Goal: Transaction & Acquisition: Subscribe to service/newsletter

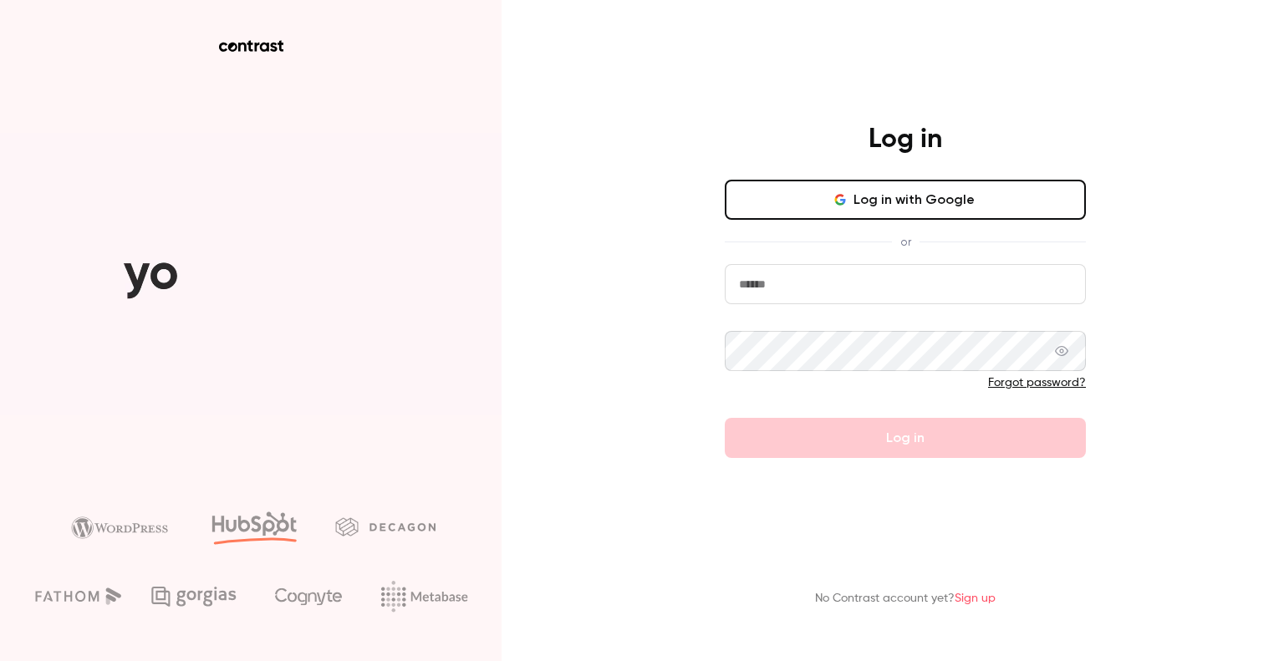
click at [862, 194] on button "Log in with Google" at bounding box center [905, 200] width 361 height 40
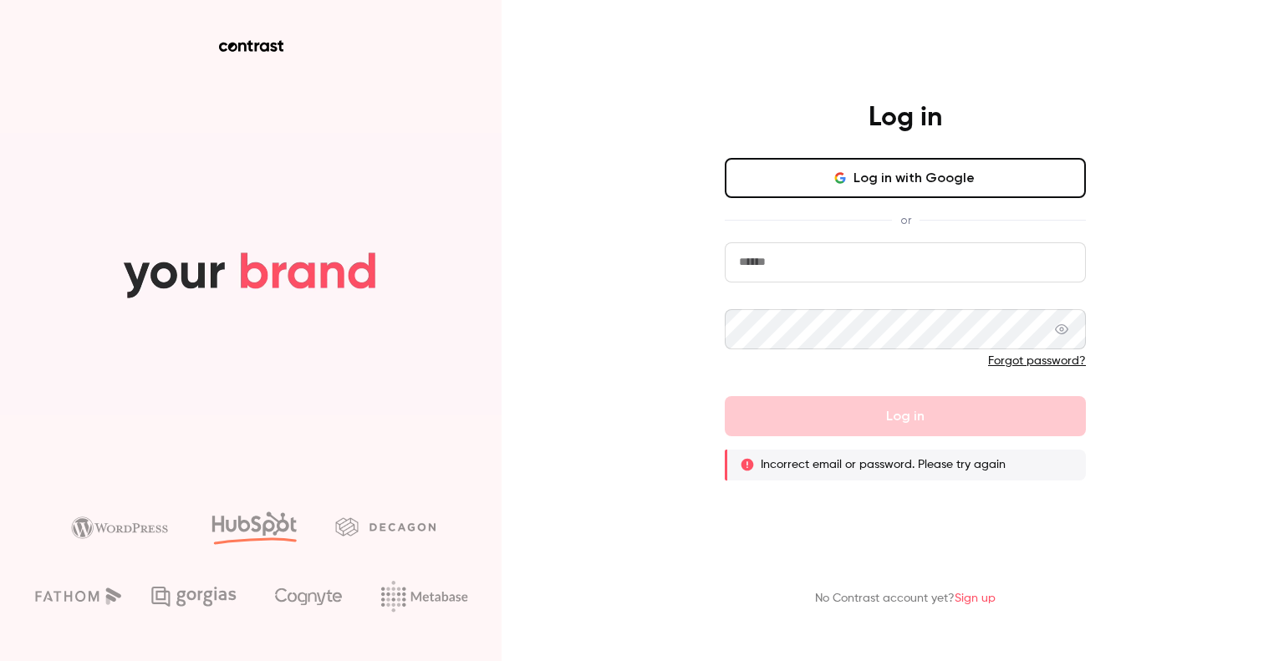
click at [985, 593] on link "Sign up" at bounding box center [975, 599] width 41 height 12
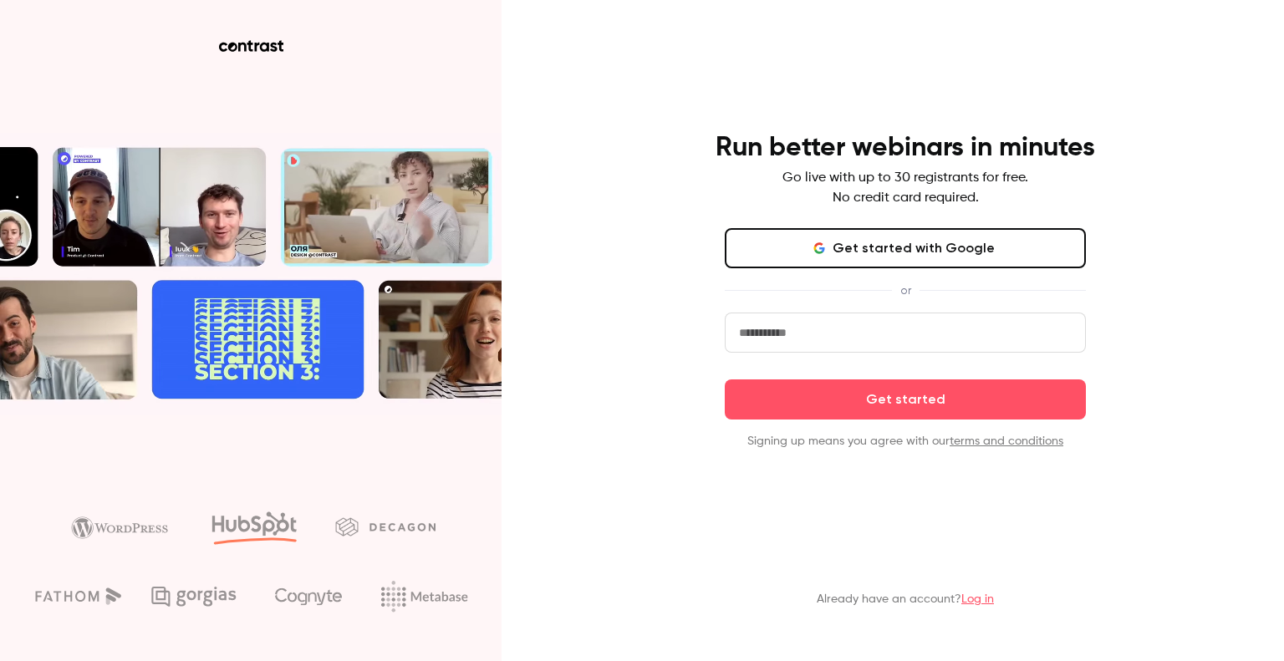
click at [865, 264] on button "Get started with Google" at bounding box center [905, 248] width 361 height 40
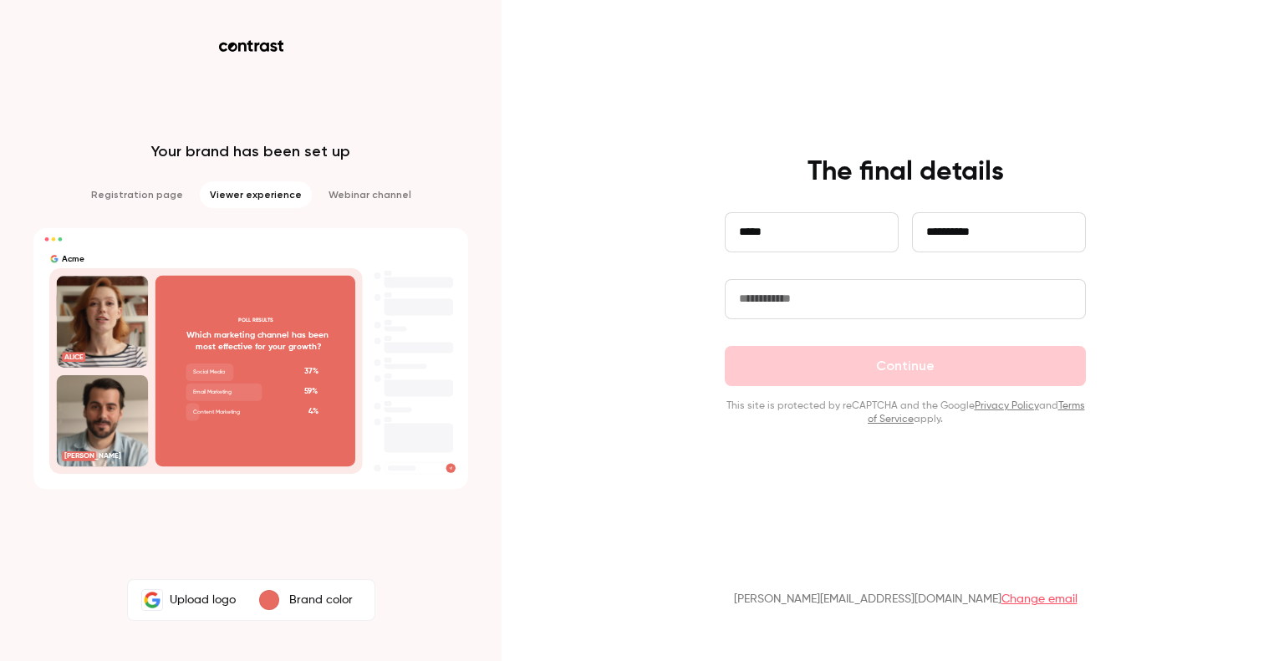
click at [824, 294] on input "text" at bounding box center [905, 299] width 361 height 40
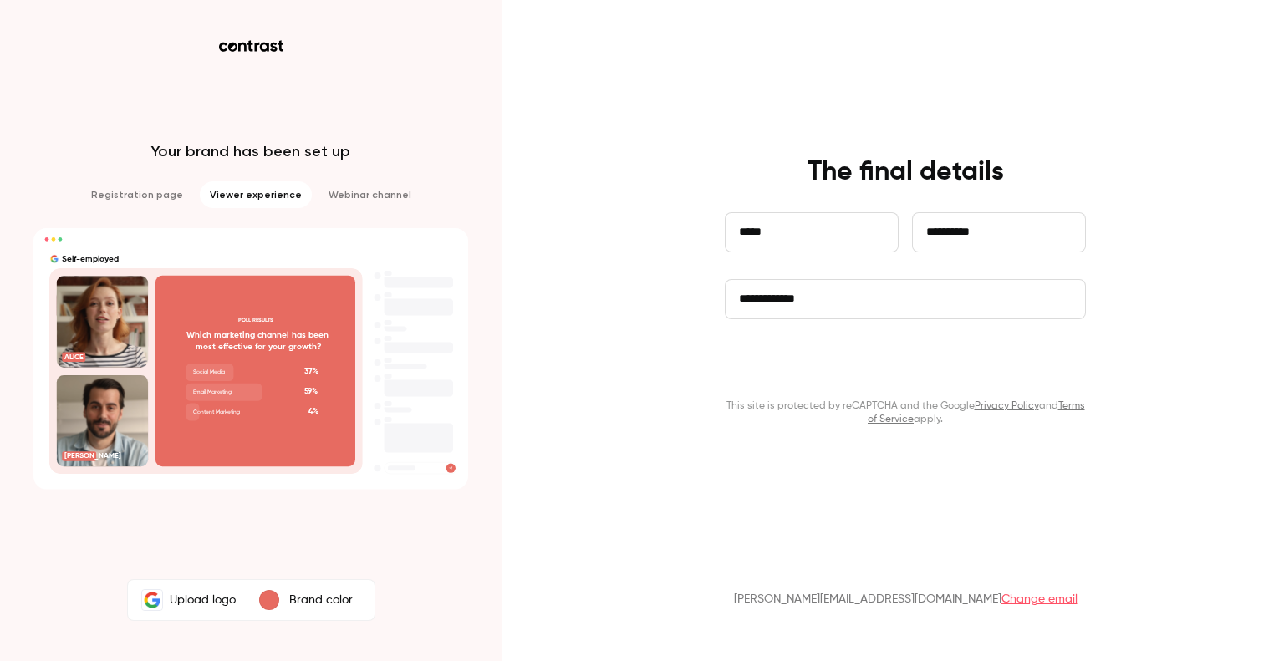
type input "**********"
click at [859, 364] on button "Continue" at bounding box center [905, 366] width 361 height 40
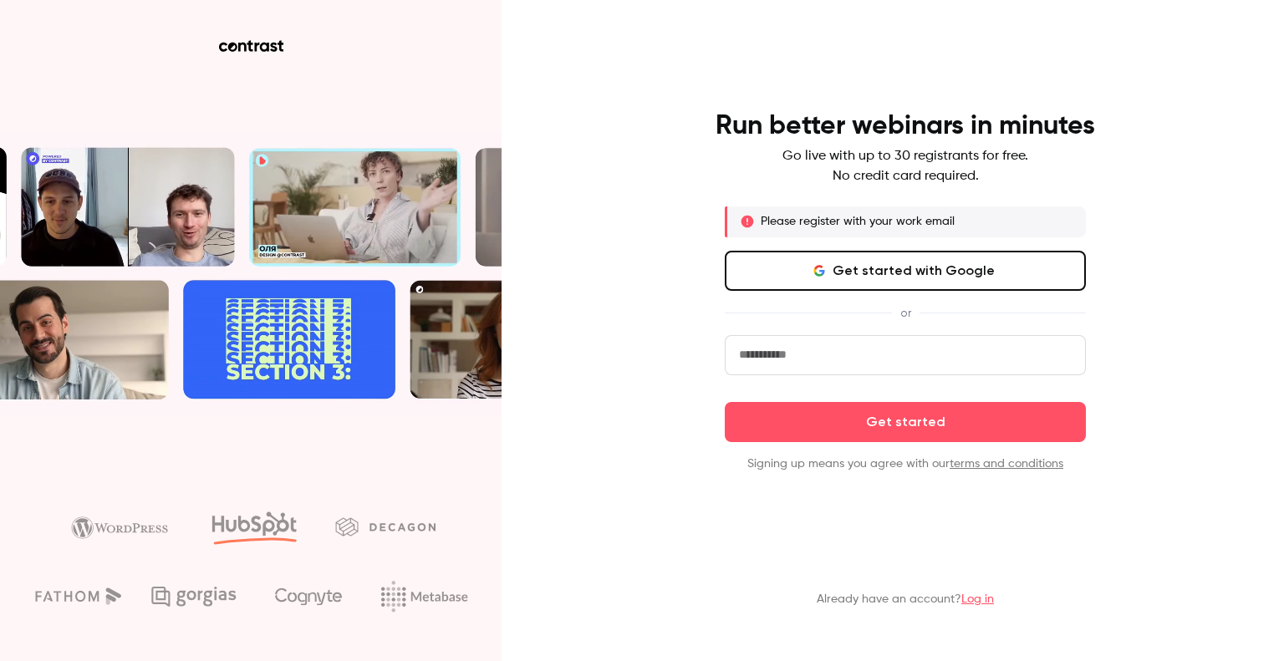
click at [809, 260] on button "Get started with Google" at bounding box center [905, 271] width 361 height 40
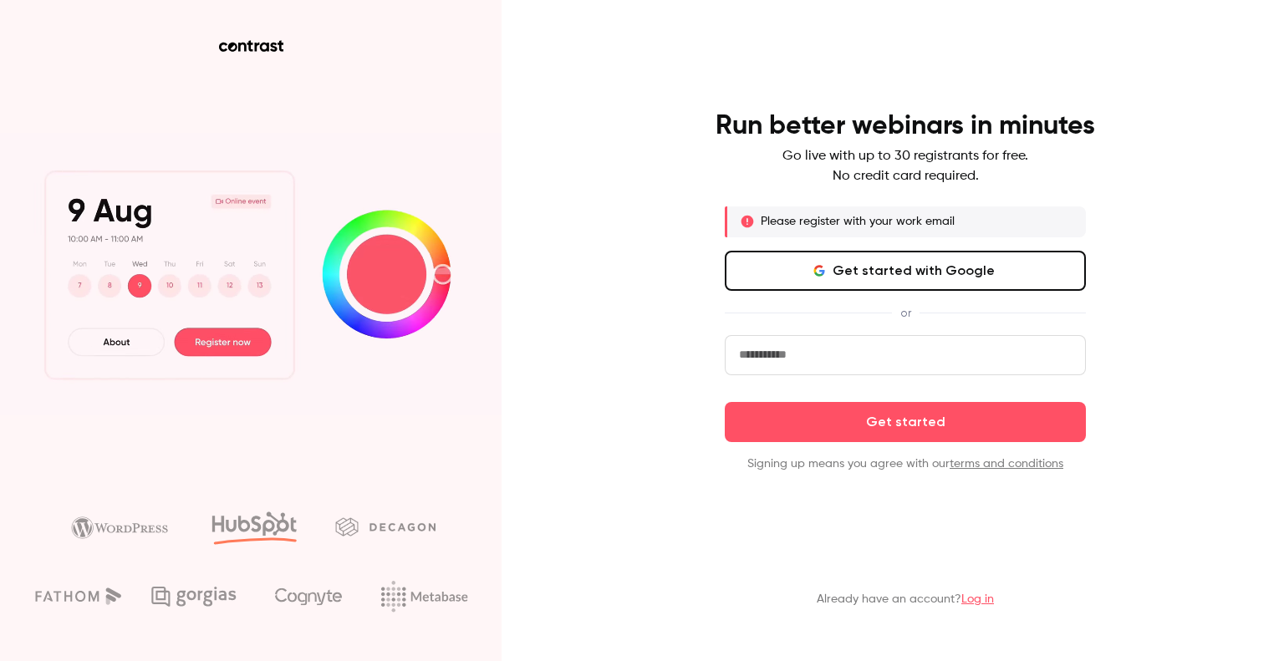
click at [651, 70] on div "Run better webinars in minutes Go live with up to 30 registrants for free. No c…" at bounding box center [642, 330] width 1284 height 661
